Goal: Find specific page/section: Find specific page/section

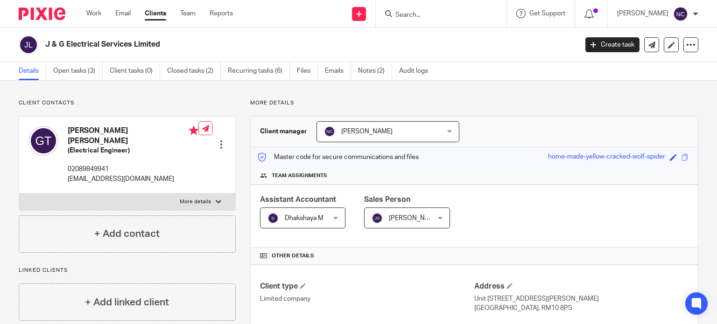
click at [420, 9] on form at bounding box center [443, 14] width 99 height 12
click at [420, 14] on input "Search" at bounding box center [436, 15] width 84 height 8
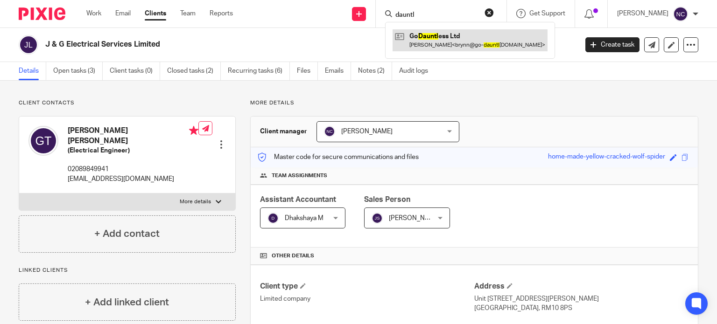
type input "dauntl"
click at [426, 41] on link at bounding box center [469, 39] width 155 height 21
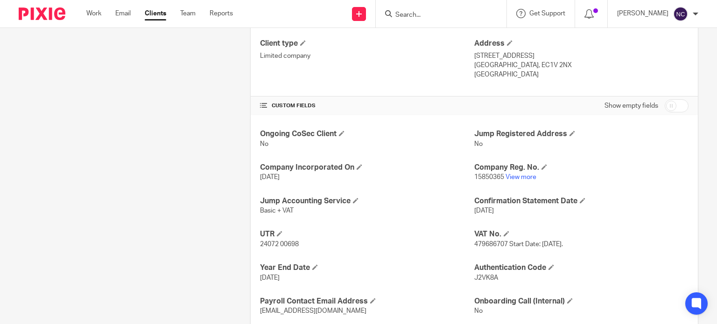
scroll to position [248, 0]
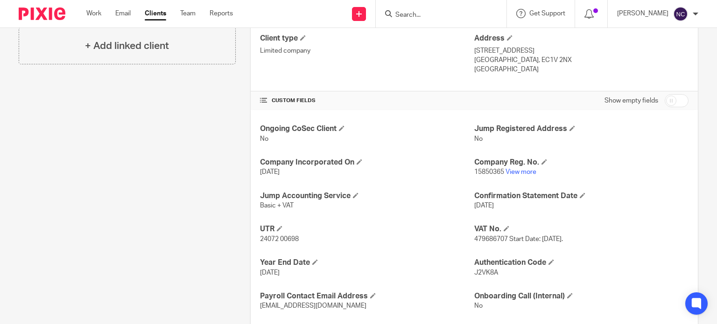
click at [521, 168] on p "15850365 View more" at bounding box center [581, 172] width 214 height 9
click at [521, 172] on link "View more" at bounding box center [520, 172] width 31 height 7
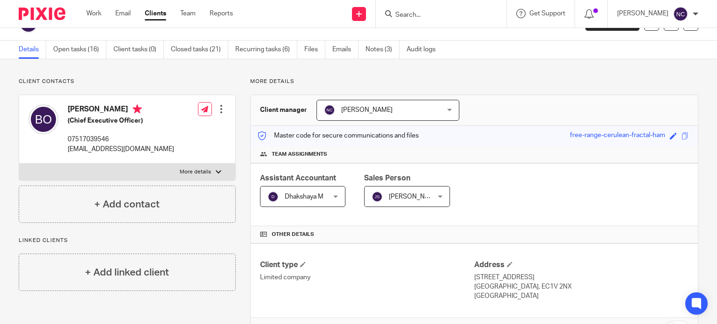
scroll to position [0, 0]
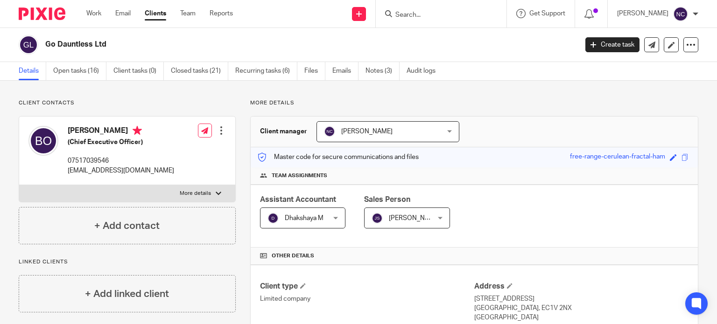
drag, startPoint x: 131, startPoint y: 50, endPoint x: 45, endPoint y: 44, distance: 86.1
click at [45, 44] on div "Go Dauntless Ltd" at bounding box center [295, 45] width 552 height 20
copy h2 "Go Dauntless Ltd"
drag, startPoint x: 161, startPoint y: 171, endPoint x: 65, endPoint y: 173, distance: 95.2
click at [65, 173] on div "[PERSON_NAME] (Chief Executive Officer) 07517039546 [EMAIL_ADDRESS][DOMAIN_NAME…" at bounding box center [127, 151] width 216 height 69
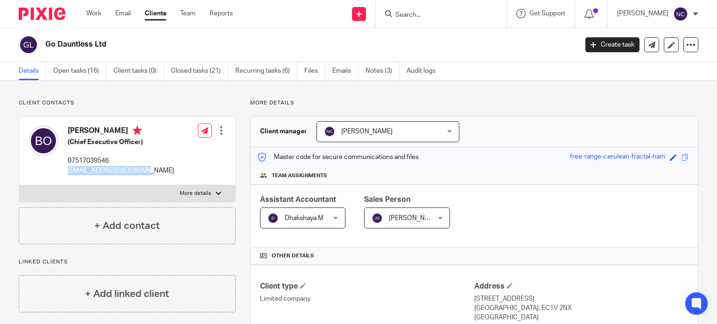
copy p "[EMAIL_ADDRESS][DOMAIN_NAME]"
